Goal: Task Accomplishment & Management: Use online tool/utility

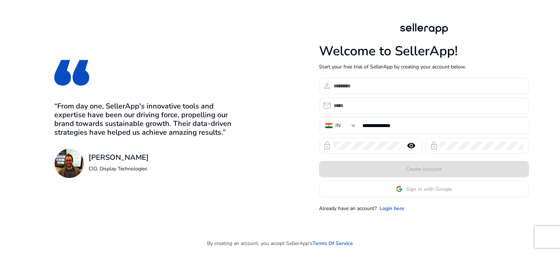
click at [351, 187] on app-google-signin "Sign In with Google" at bounding box center [424, 189] width 210 height 16
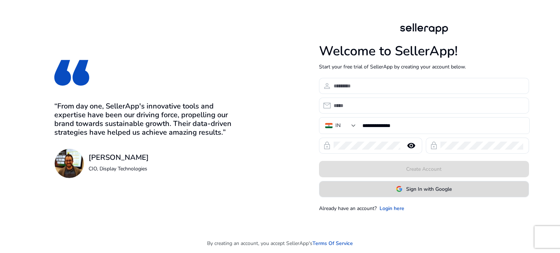
click at [353, 194] on span at bounding box center [423, 189] width 209 height 18
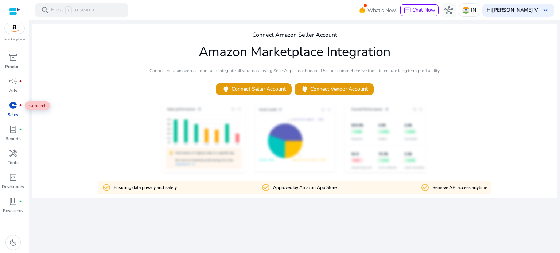
click at [16, 108] on span "donut_small" at bounding box center [13, 105] width 9 height 9
click at [14, 132] on span "lab_profile" at bounding box center [13, 129] width 9 height 9
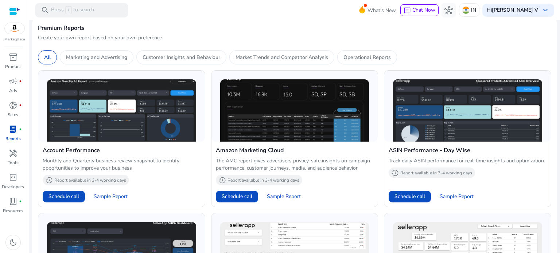
scroll to position [365, 0]
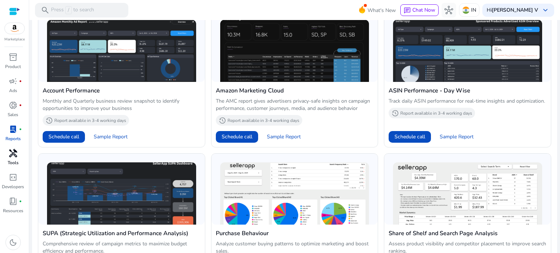
click at [13, 151] on span "handyman" at bounding box center [13, 153] width 9 height 9
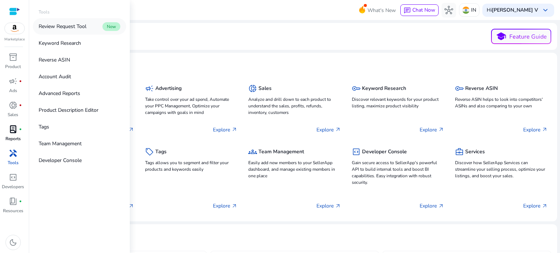
click at [62, 29] on p "Review Request Tool" at bounding box center [63, 27] width 48 height 8
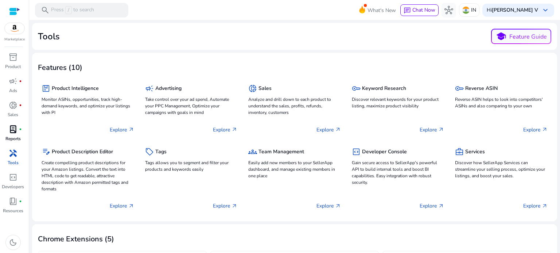
click at [12, 155] on span "handyman" at bounding box center [13, 153] width 9 height 9
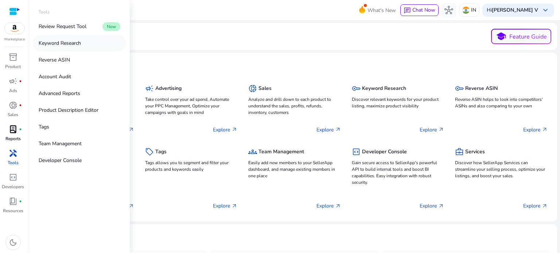
click at [73, 42] on p "Keyword Research" at bounding box center [60, 43] width 42 height 8
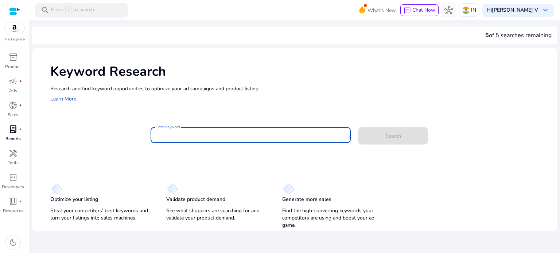
click at [176, 137] on input "Enter Keyword" at bounding box center [250, 135] width 189 height 8
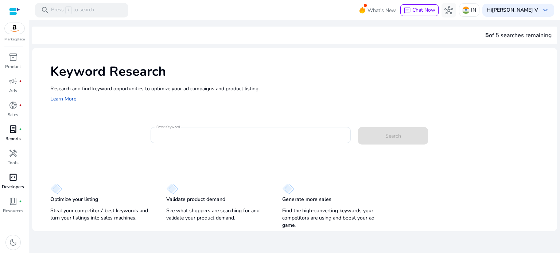
click at [14, 186] on p "Developers" at bounding box center [13, 187] width 22 height 7
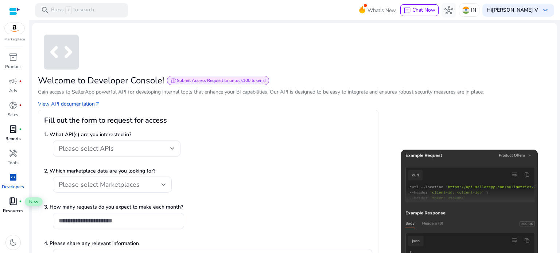
click at [13, 203] on span "book_4" at bounding box center [13, 201] width 9 height 9
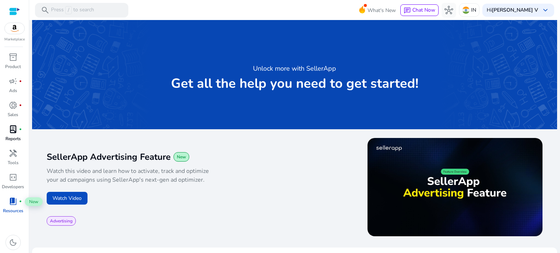
click at [13, 202] on span "book_4" at bounding box center [13, 201] width 9 height 9
click at [12, 179] on span "code_blocks" at bounding box center [13, 177] width 9 height 9
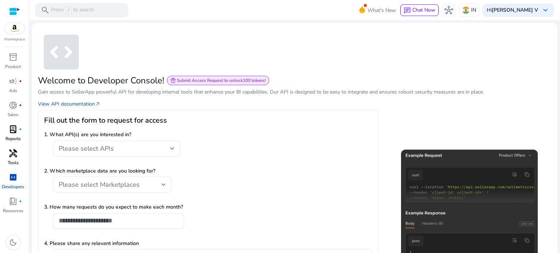
click at [15, 156] on span "handyman" at bounding box center [13, 153] width 9 height 9
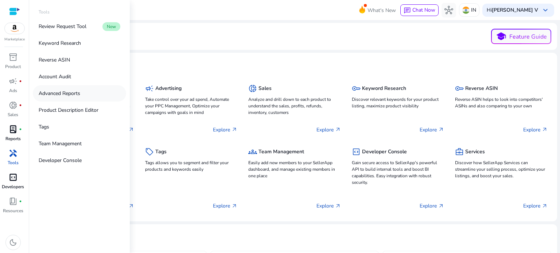
click at [75, 92] on p "Advanced Reports" at bounding box center [60, 94] width 42 height 8
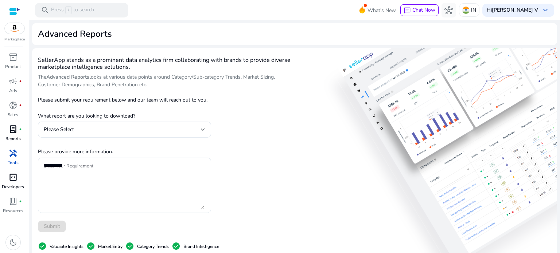
click at [272, 92] on div "SellerApp stands as a prominent data analytics firm collaborating with brands t…" at bounding box center [168, 216] width 260 height 324
click at [18, 62] on div "inventory_2" at bounding box center [13, 57] width 20 height 12
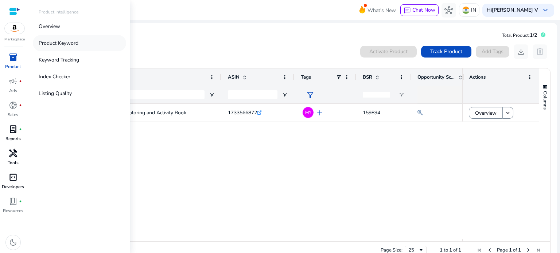
click at [61, 42] on p "Product Keyword" at bounding box center [59, 43] width 40 height 8
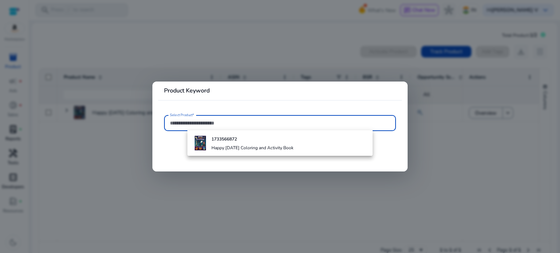
click at [192, 124] on input "Select Product*" at bounding box center [280, 123] width 220 height 8
paste input "**********"
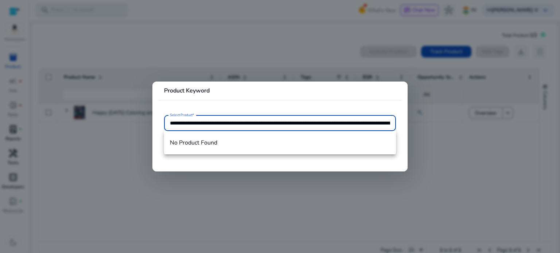
scroll to position [0, 1204]
type input "**********"
click at [229, 170] on mat-card "**********" at bounding box center [279, 127] width 255 height 90
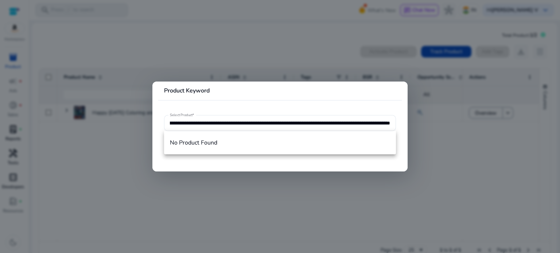
scroll to position [0, 0]
click at [142, 126] on div at bounding box center [280, 126] width 560 height 253
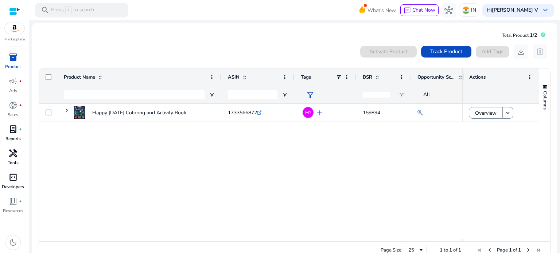
click at [10, 59] on span "inventory_2" at bounding box center [13, 57] width 9 height 9
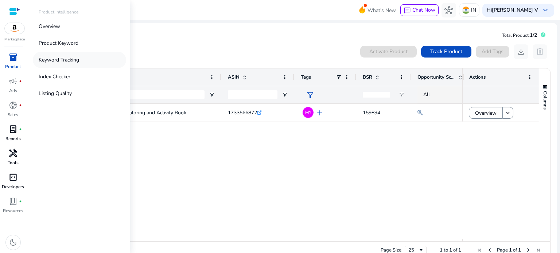
click at [58, 58] on p "Keyword Tracking" at bounding box center [59, 60] width 40 height 8
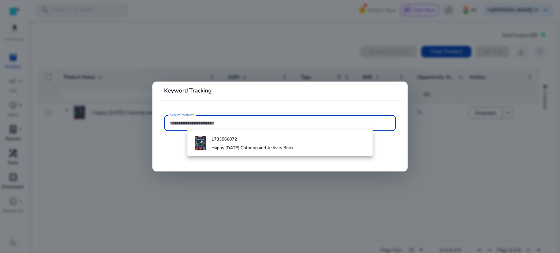
click at [182, 123] on input "Select Product*" at bounding box center [280, 123] width 220 height 8
paste input "**********"
type input "**********"
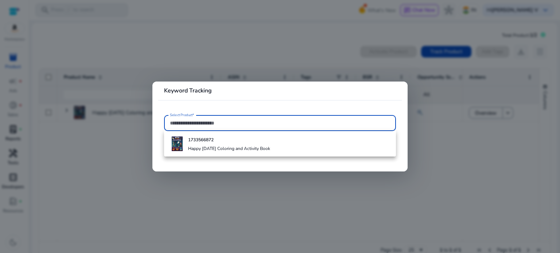
click at [89, 50] on div at bounding box center [280, 126] width 560 height 253
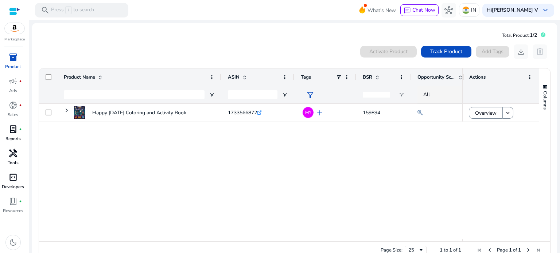
click at [13, 62] on span "inventory_2" at bounding box center [13, 57] width 9 height 9
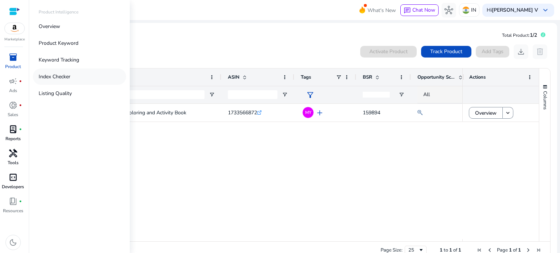
click at [68, 79] on p "Index Checker" at bounding box center [55, 77] width 32 height 8
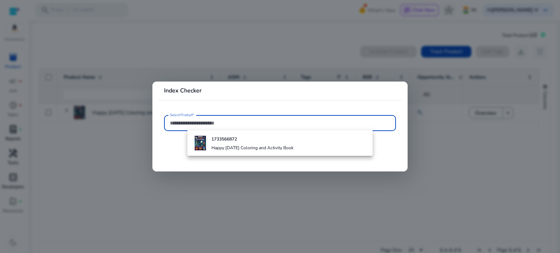
click at [133, 162] on div at bounding box center [280, 126] width 560 height 253
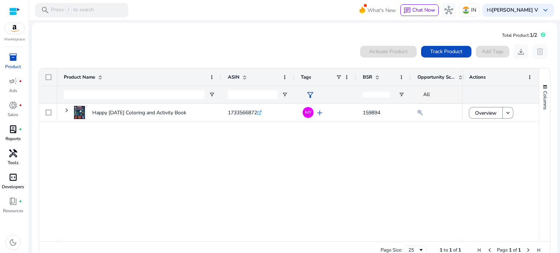
click at [10, 62] on span "inventory_2" at bounding box center [13, 57] width 9 height 9
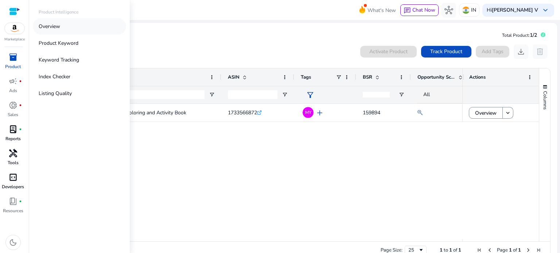
click at [55, 26] on p "Overview" at bounding box center [50, 27] width 22 height 8
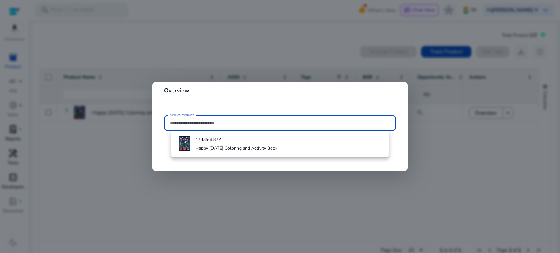
click at [99, 140] on div at bounding box center [280, 126] width 560 height 253
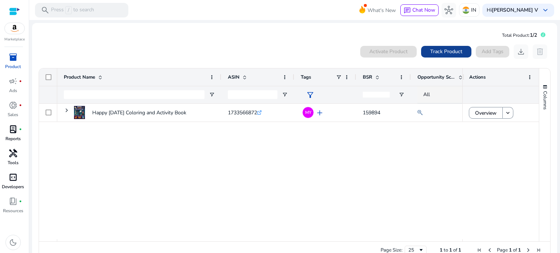
click at [438, 52] on span "Track Product" at bounding box center [446, 52] width 32 height 8
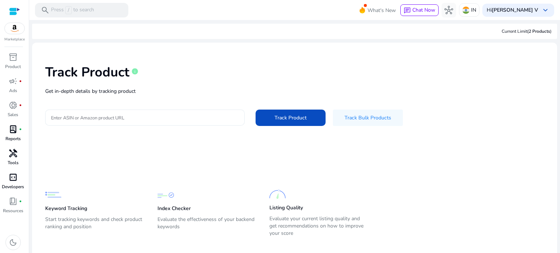
click at [170, 119] on input "Enter ASIN or Amazon product URL" at bounding box center [145, 118] width 188 height 8
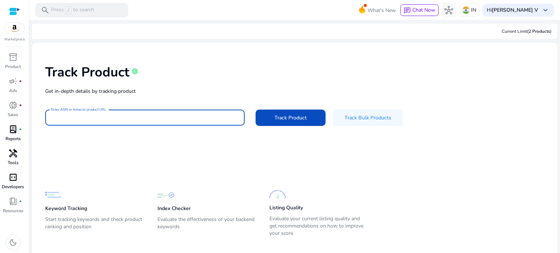
paste input "**********"
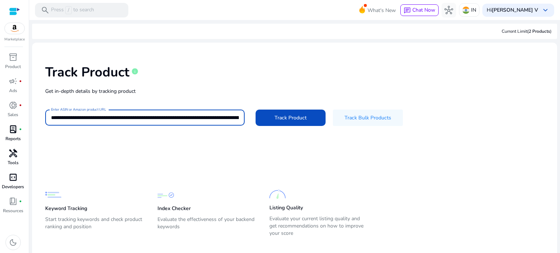
scroll to position [0, 1238]
type input "**********"
click at [276, 119] on span "Track Product" at bounding box center [291, 118] width 32 height 8
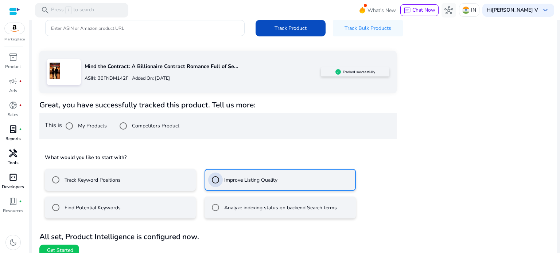
scroll to position [98, 0]
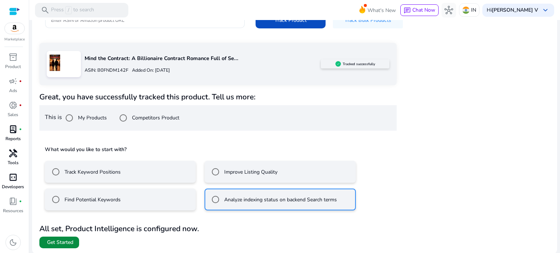
click at [66, 242] on span "Get Started" at bounding box center [60, 242] width 26 height 7
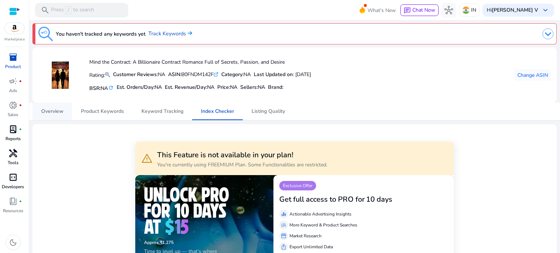
click at [59, 112] on span "Overview" at bounding box center [52, 111] width 22 height 5
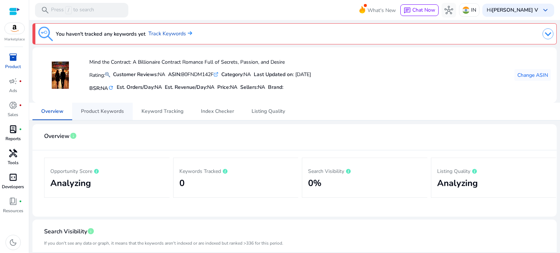
click at [107, 112] on span "Product Keywords" at bounding box center [102, 111] width 43 height 5
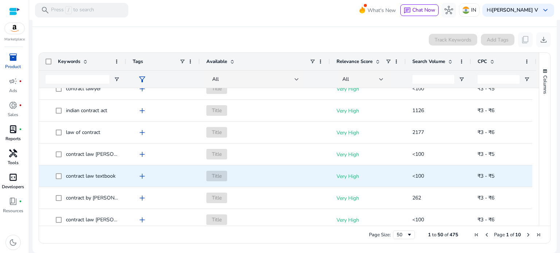
scroll to position [36, 0]
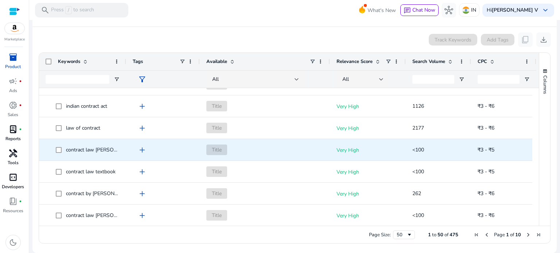
click at [143, 148] on span "add" at bounding box center [142, 150] width 9 height 9
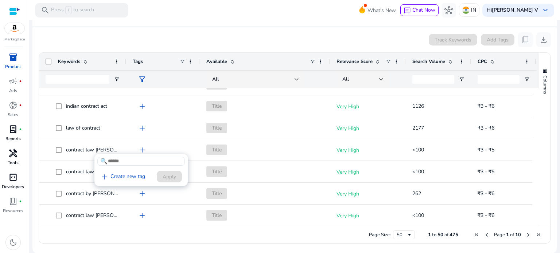
click at [86, 150] on div at bounding box center [280, 126] width 560 height 253
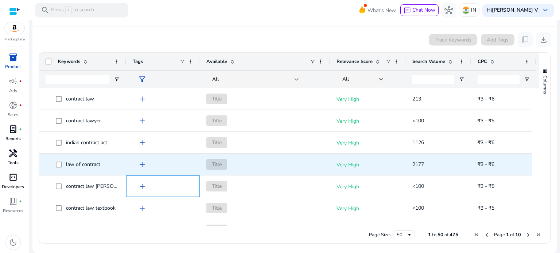
scroll to position [0, 0]
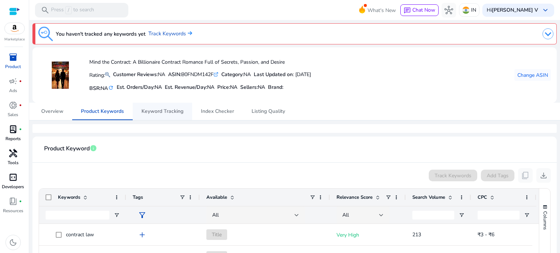
click at [171, 114] on span "Keyword Tracking" at bounding box center [162, 111] width 42 height 5
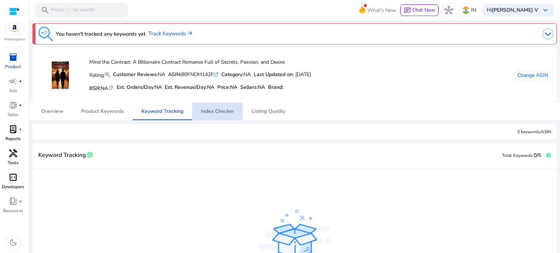
click at [215, 110] on span "Index Checker" at bounding box center [217, 111] width 33 height 5
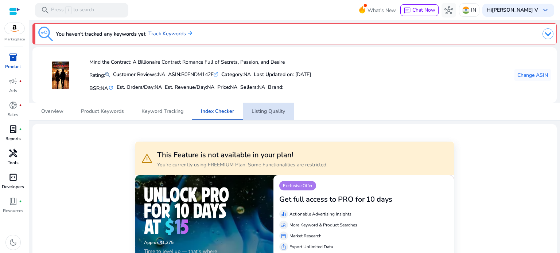
click at [271, 112] on span "Listing Quality" at bounding box center [269, 111] width 34 height 5
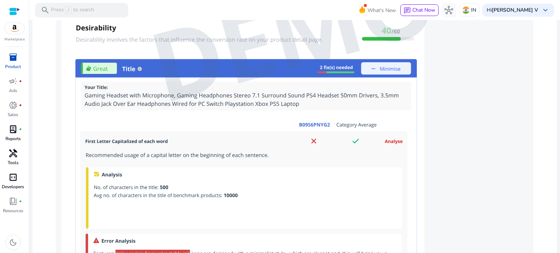
scroll to position [591, 0]
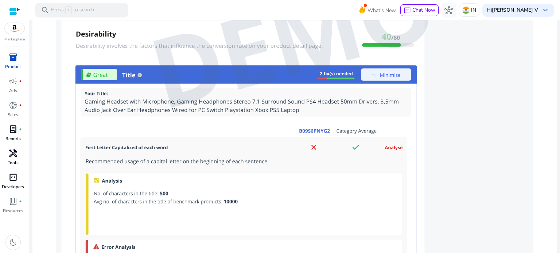
click at [389, 146] on img at bounding box center [295, 39] width 478 height 498
click at [390, 144] on img at bounding box center [295, 39] width 478 height 498
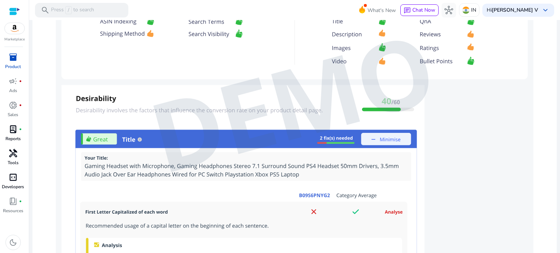
scroll to position [482, 0]
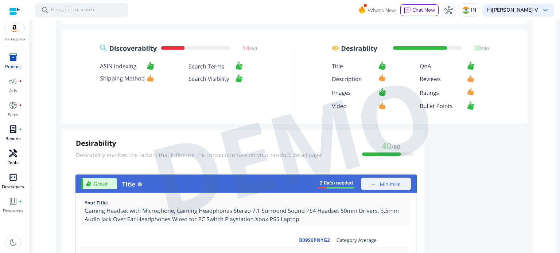
click at [371, 182] on img at bounding box center [295, 148] width 478 height 498
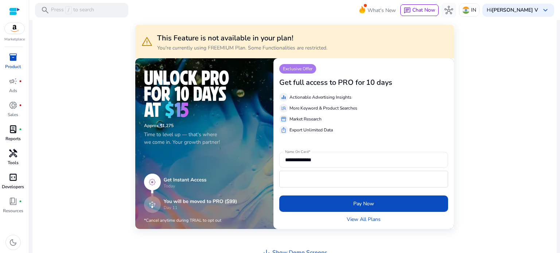
scroll to position [0, 0]
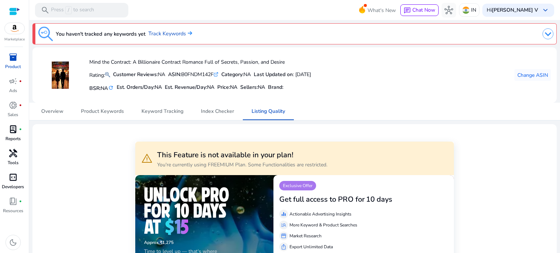
click at [62, 74] on img at bounding box center [60, 75] width 27 height 27
click at [177, 31] on link "Track Keywords" at bounding box center [170, 34] width 44 height 8
